Goal: Find specific page/section: Find specific page/section

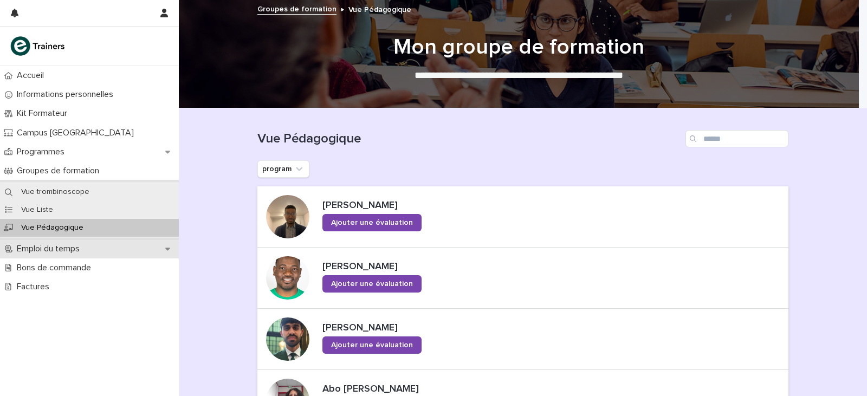
click at [101, 243] on div "Emploi du temps" at bounding box center [89, 249] width 179 height 19
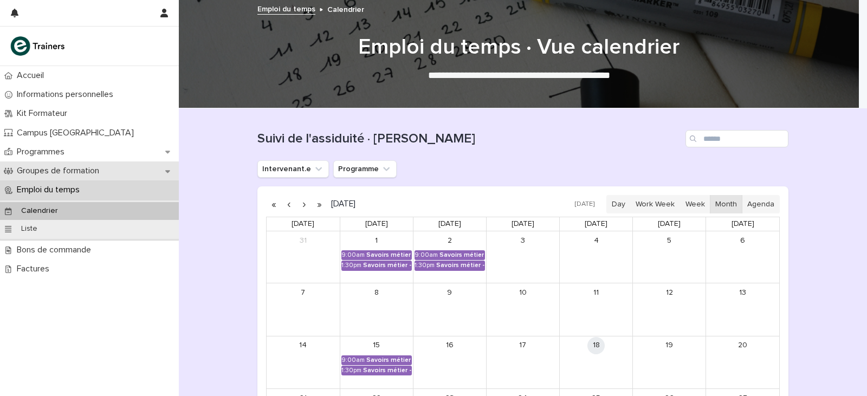
click at [155, 172] on div "Groupes de formation" at bounding box center [89, 171] width 179 height 19
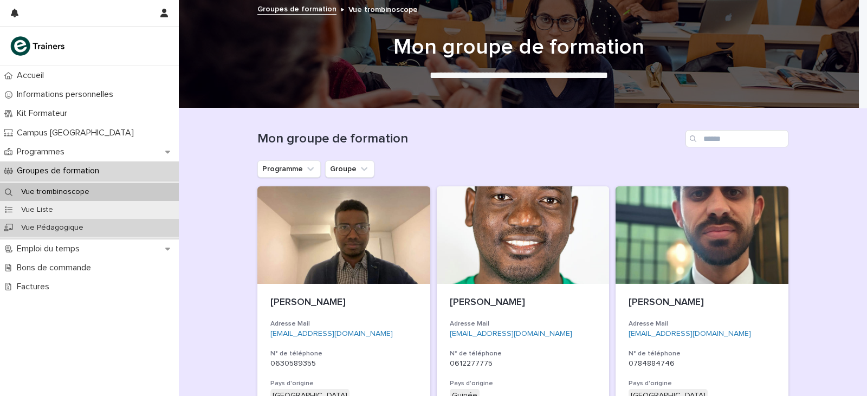
click at [136, 226] on div "Vue Pédagogique" at bounding box center [89, 228] width 179 height 18
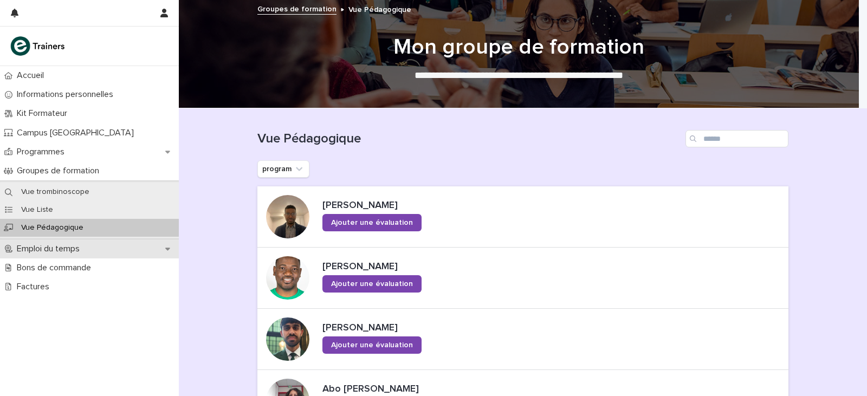
click at [141, 247] on div "Emploi du temps" at bounding box center [89, 249] width 179 height 19
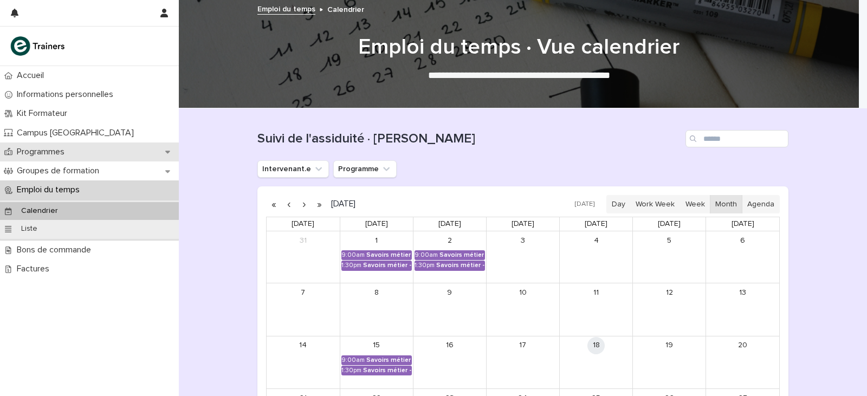
click at [104, 157] on div "Programmes" at bounding box center [89, 152] width 179 height 19
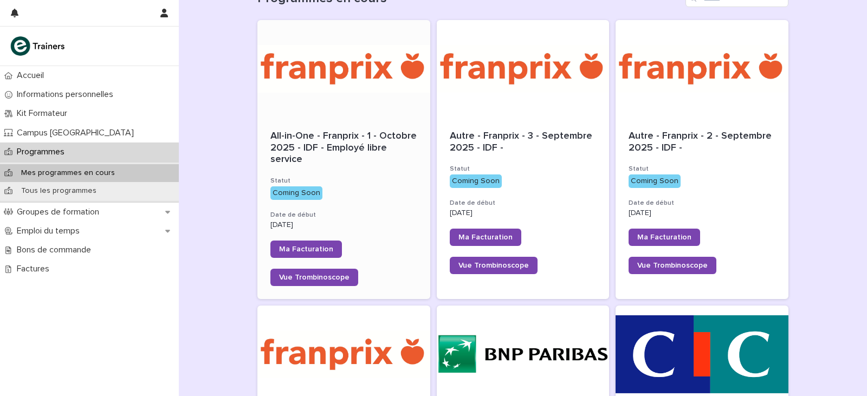
scroll to position [163, 0]
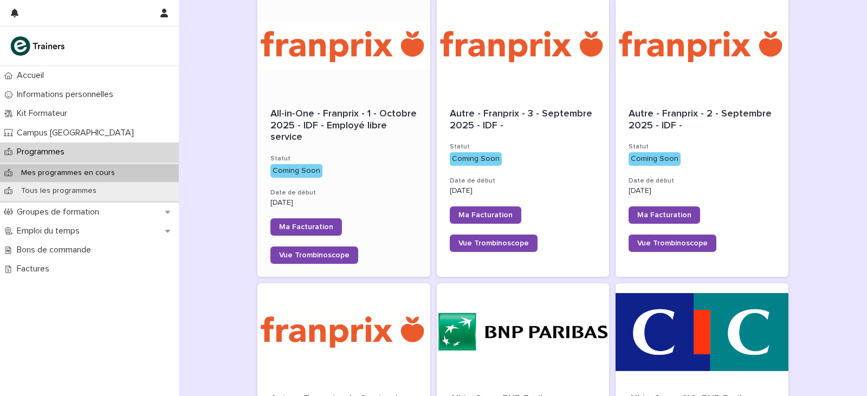
click at [328, 217] on div "All-in-One - Franprix - 1 - Octobre 2025 - IDF - Employé libre service Statut C…" at bounding box center [343, 186] width 173 height 182
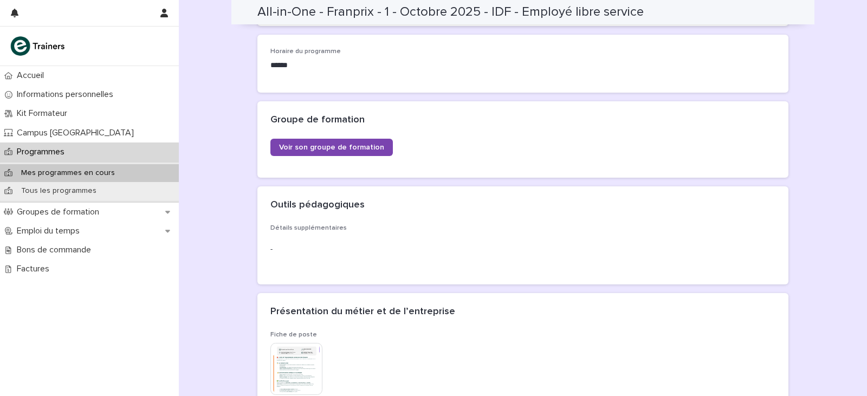
scroll to position [217, 0]
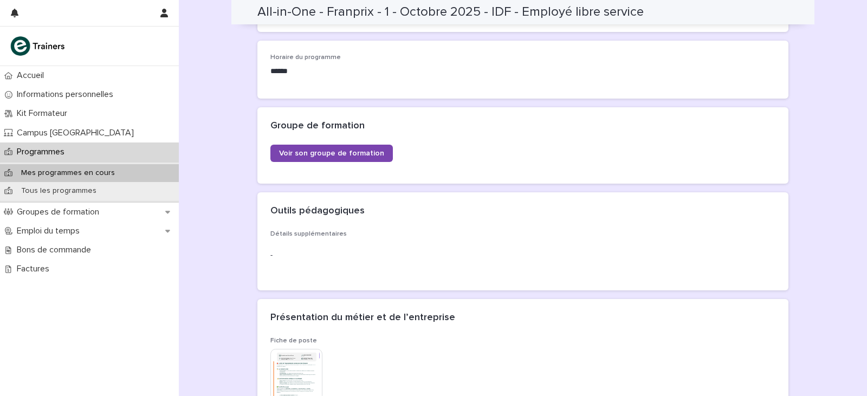
click at [98, 169] on p "Mes programmes en cours" at bounding box center [67, 173] width 111 height 9
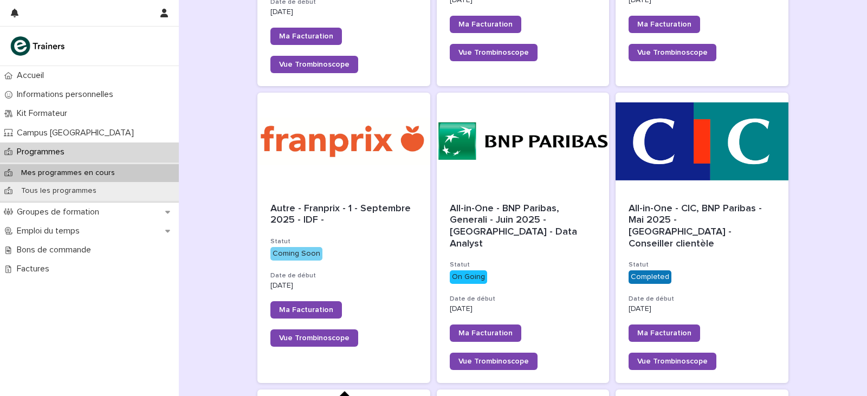
scroll to position [379, 0]
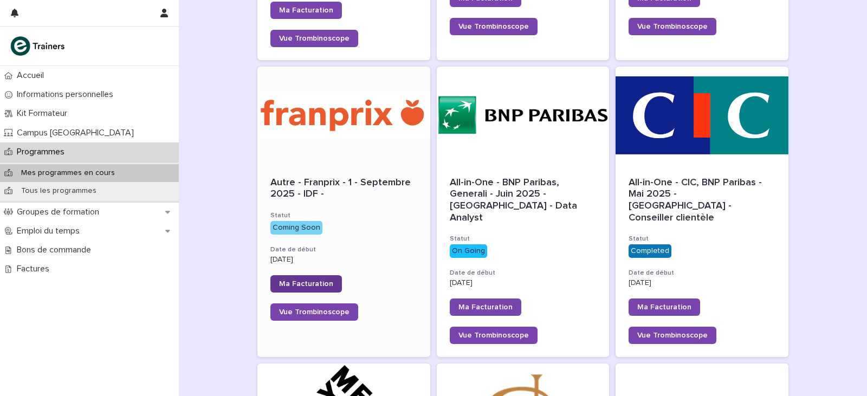
click at [286, 284] on span "Ma Facturation" at bounding box center [306, 284] width 54 height 8
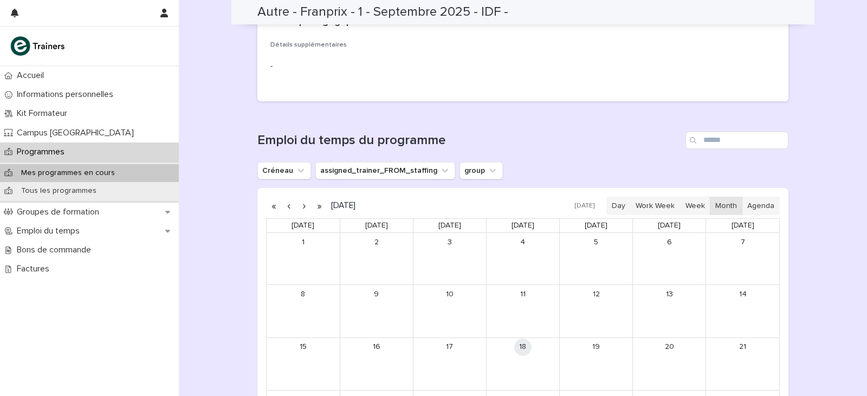
scroll to position [379, 0]
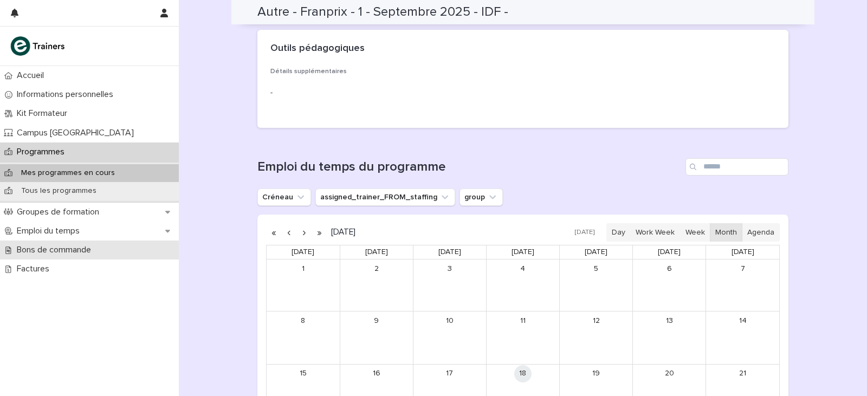
click at [104, 248] on div "Bons de commande" at bounding box center [89, 250] width 179 height 19
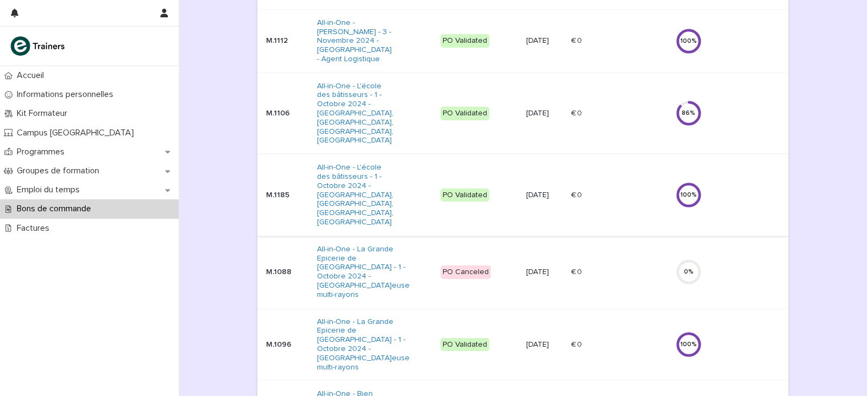
scroll to position [542, 0]
